Goal: Task Accomplishment & Management: Use online tool/utility

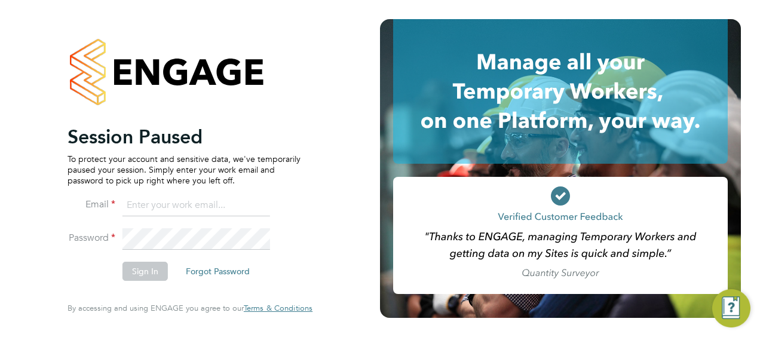
type input "[DOMAIN_NAME][EMAIL_ADDRESS][DOMAIN_NAME]"
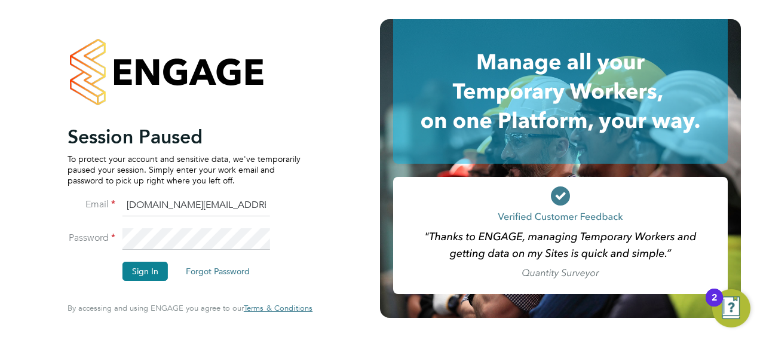
click at [135, 271] on button "Sign In" at bounding box center [144, 271] width 45 height 19
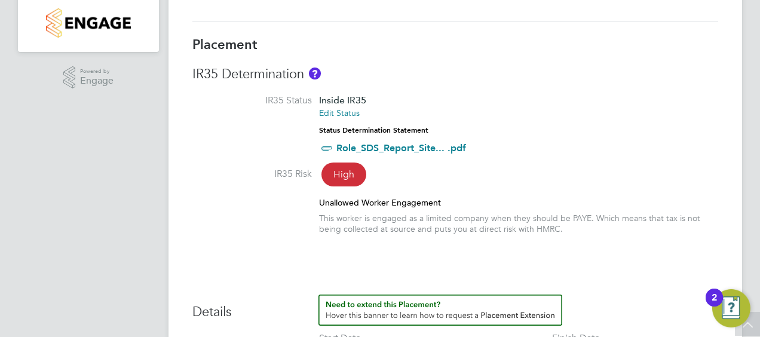
scroll to position [299, 0]
